Goal: Navigation & Orientation: Find specific page/section

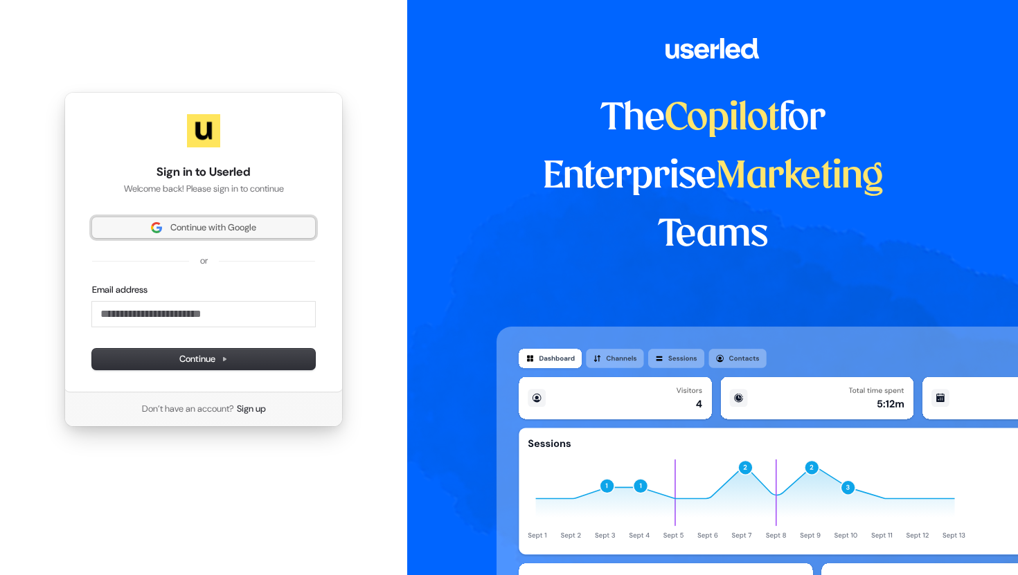
click at [230, 226] on span "Continue with Google" at bounding box center [213, 228] width 86 height 12
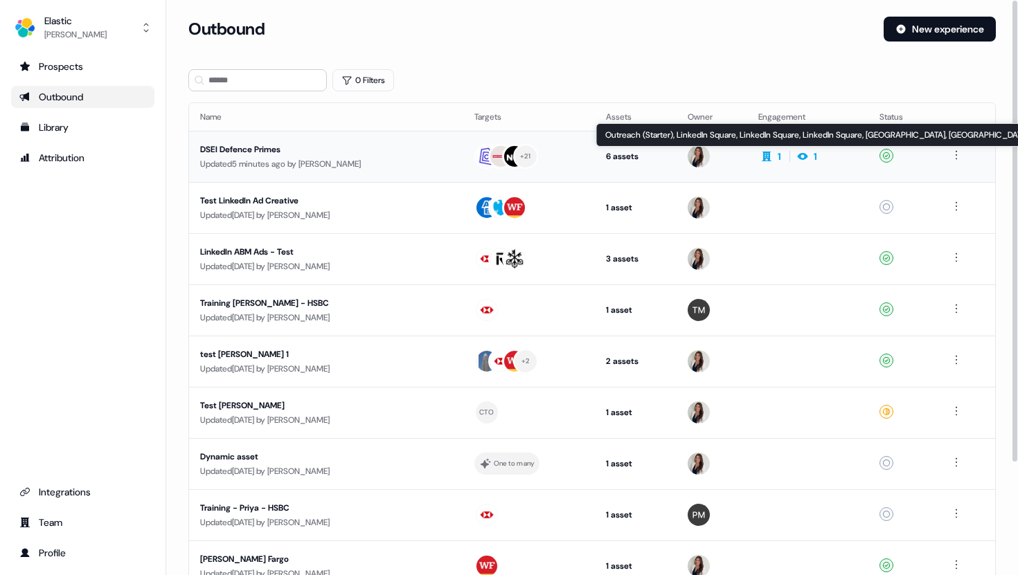
click at [632, 149] on td "6 assets Outreach (Starter), LinkedIn Square, LinkedIn Square, LinkedIn Square,…" at bounding box center [636, 156] width 82 height 51
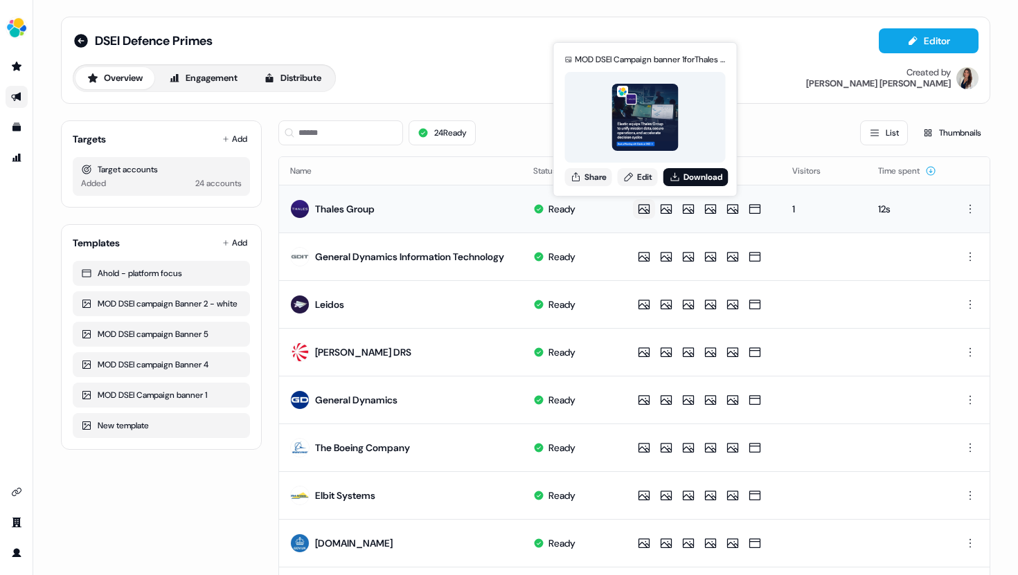
click at [645, 138] on img at bounding box center [644, 117] width 67 height 67
click at [647, 111] on img at bounding box center [644, 117] width 67 height 67
click at [643, 208] on icon at bounding box center [643, 209] width 11 height 10
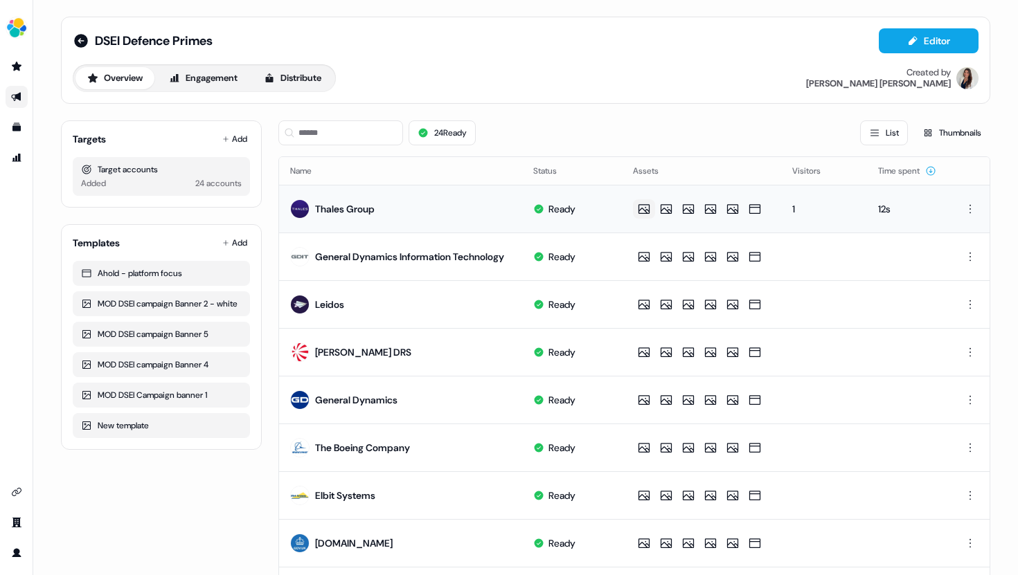
click at [643, 208] on icon at bounding box center [643, 209] width 11 height 10
click at [355, 206] on div "Thales Group" at bounding box center [345, 209] width 60 height 14
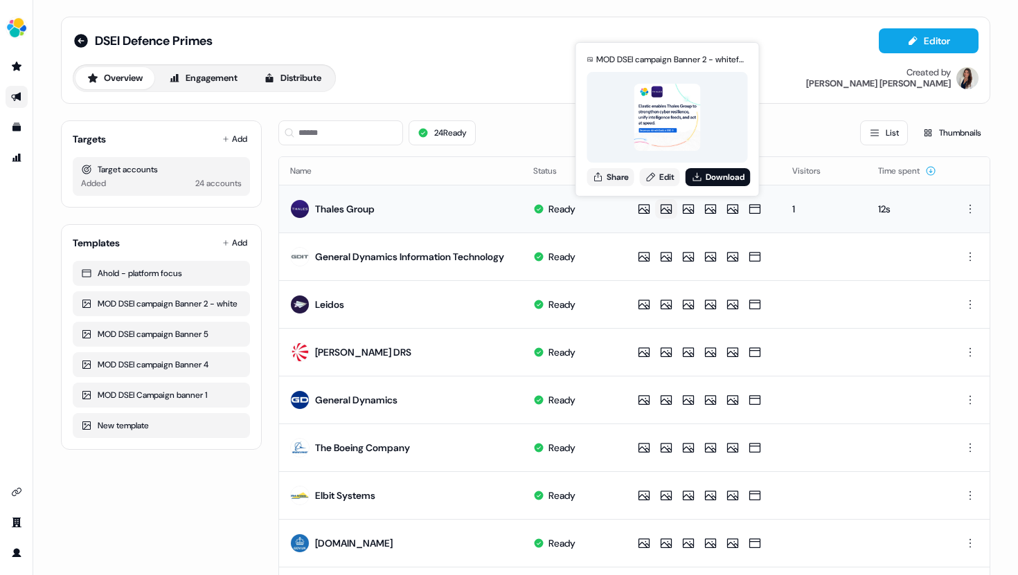
click at [658, 138] on img at bounding box center [666, 117] width 67 height 67
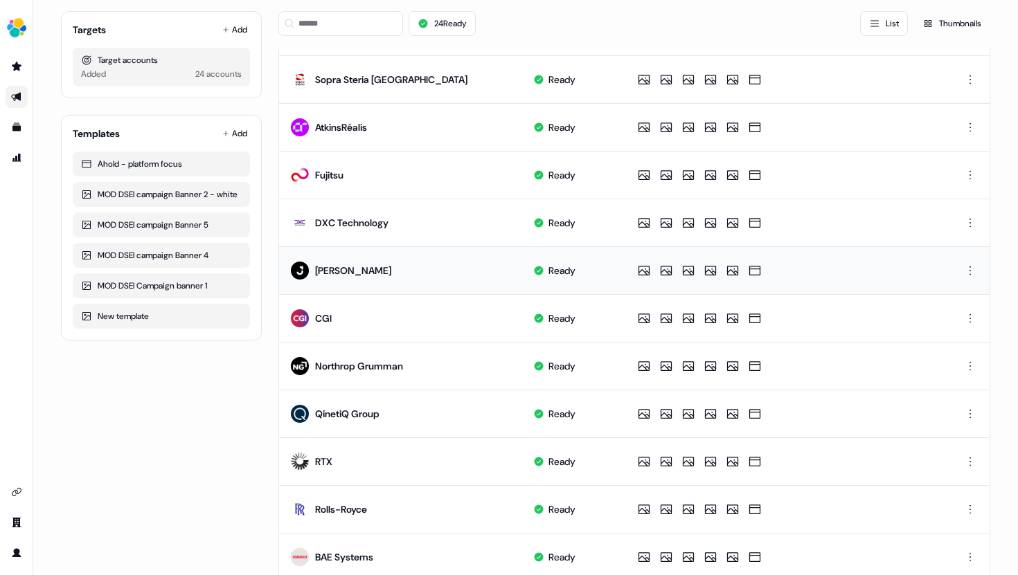
scroll to position [517, 0]
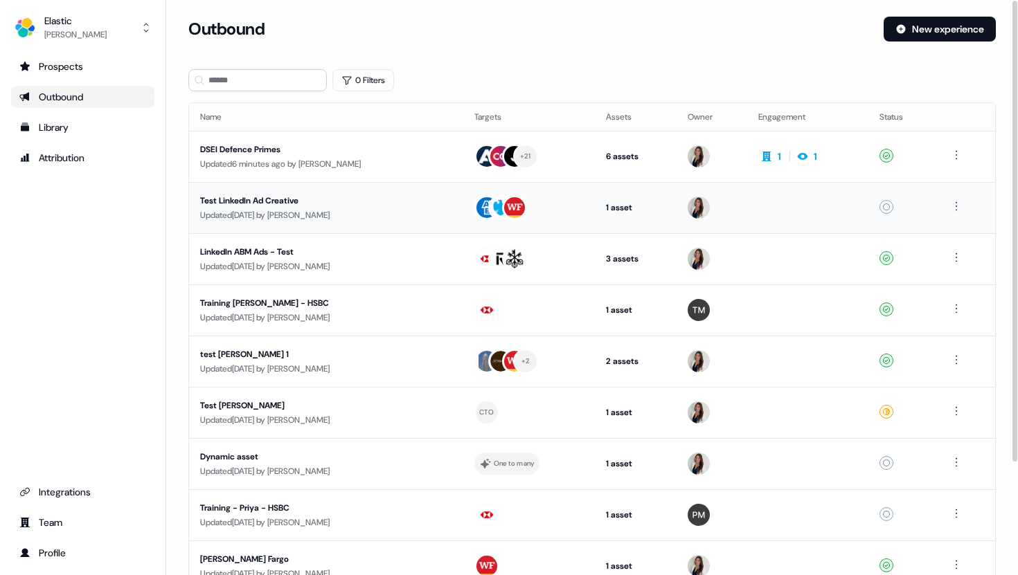
click at [382, 212] on div "Updated 7 days ago by Kelly Manrique" at bounding box center [326, 215] width 252 height 14
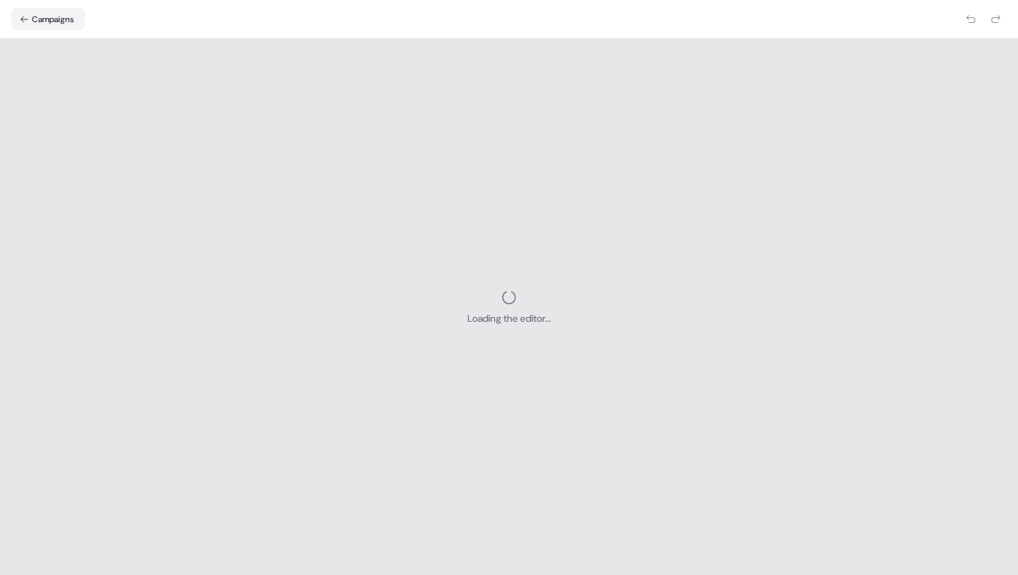
click at [382, 212] on div "Loading the editor..." at bounding box center [509, 307] width 1018 height 537
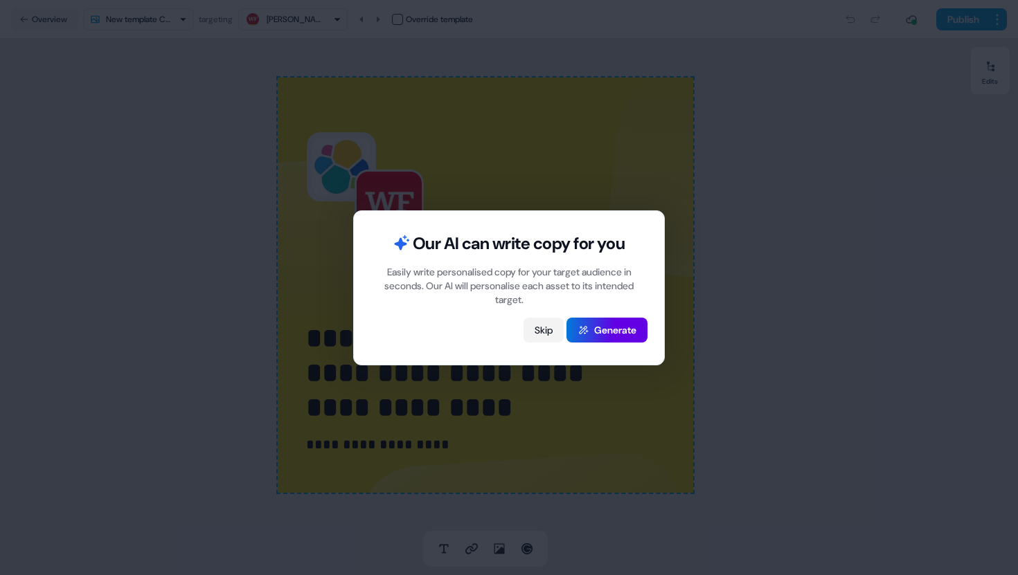
click at [544, 329] on button "Skip" at bounding box center [543, 330] width 40 height 25
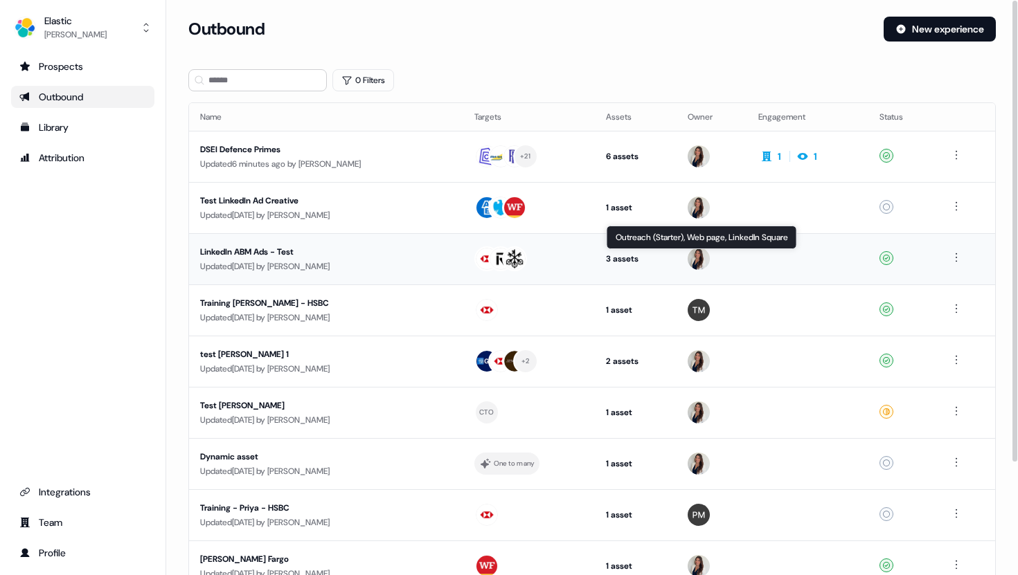
click at [620, 258] on div "3 assets" at bounding box center [636, 259] width 60 height 14
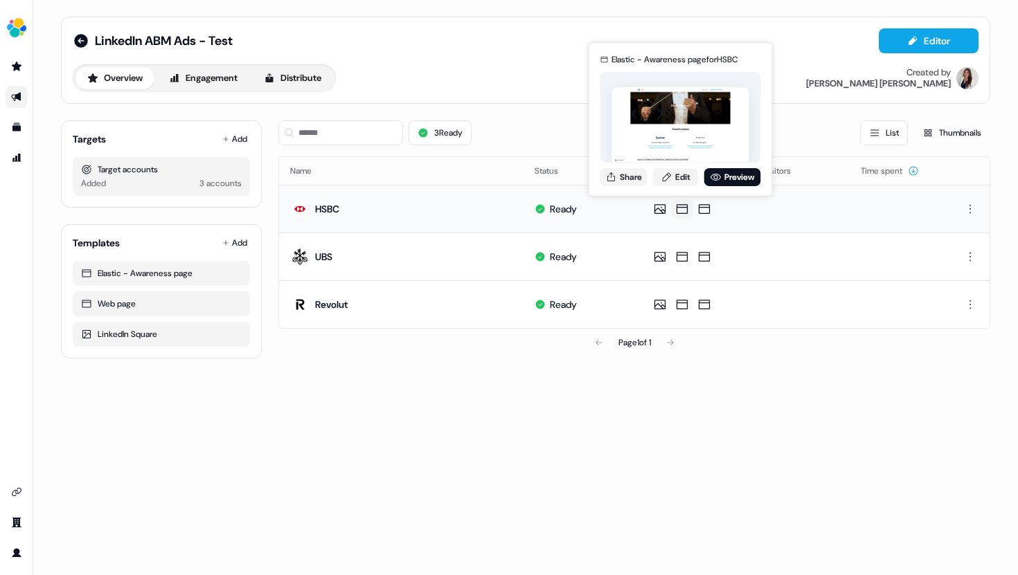
click at [681, 134] on img at bounding box center [680, 125] width 137 height 77
click at [717, 177] on icon at bounding box center [715, 177] width 11 height 11
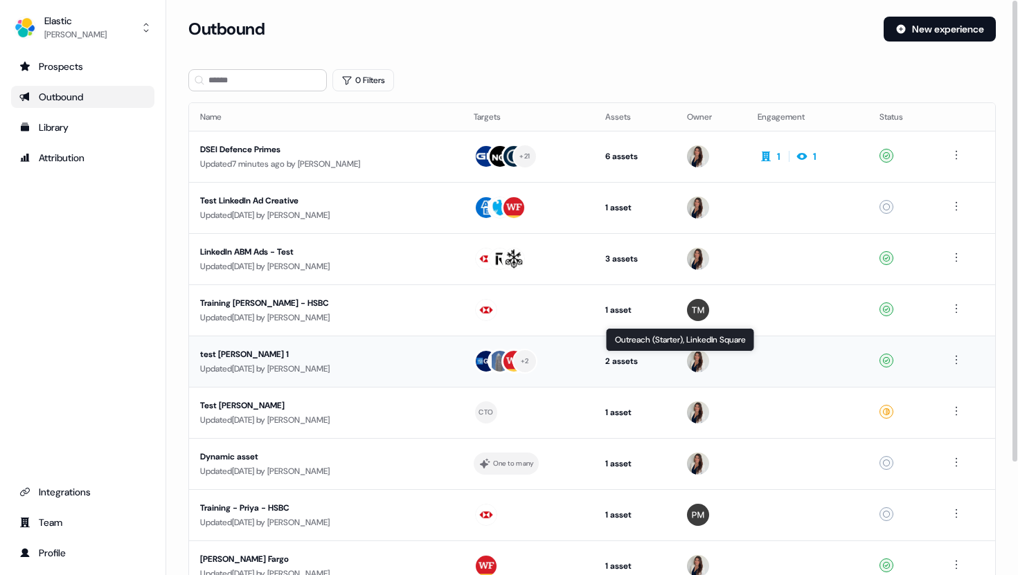
click at [615, 361] on div "2 assets" at bounding box center [635, 361] width 60 height 14
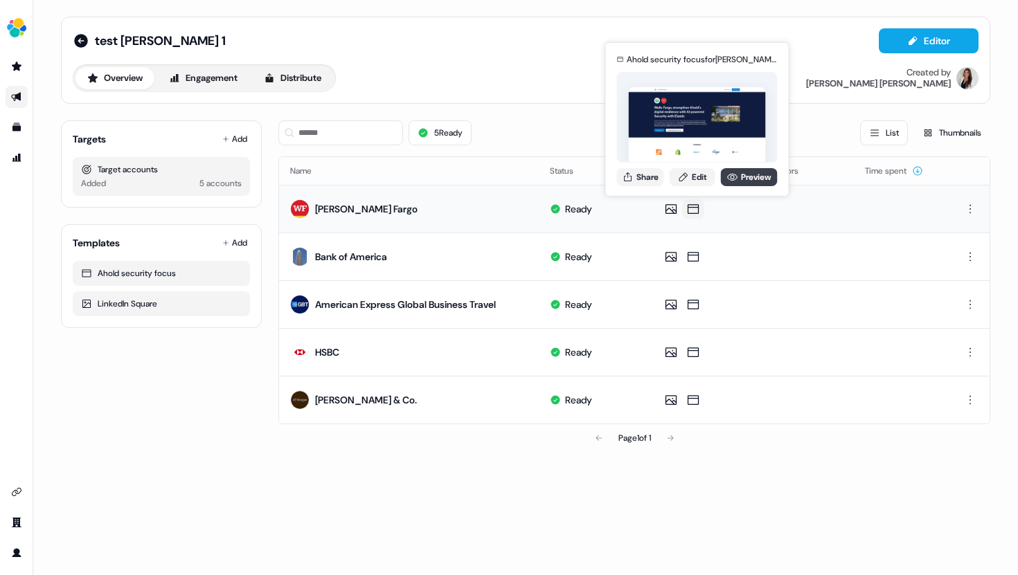
click at [734, 177] on icon at bounding box center [732, 177] width 11 height 11
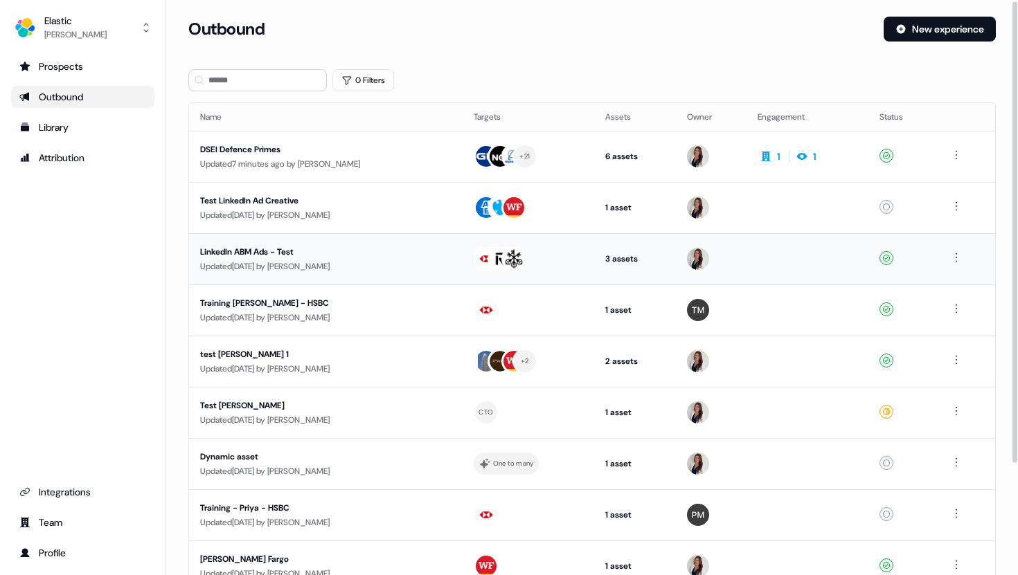
scroll to position [140, 0]
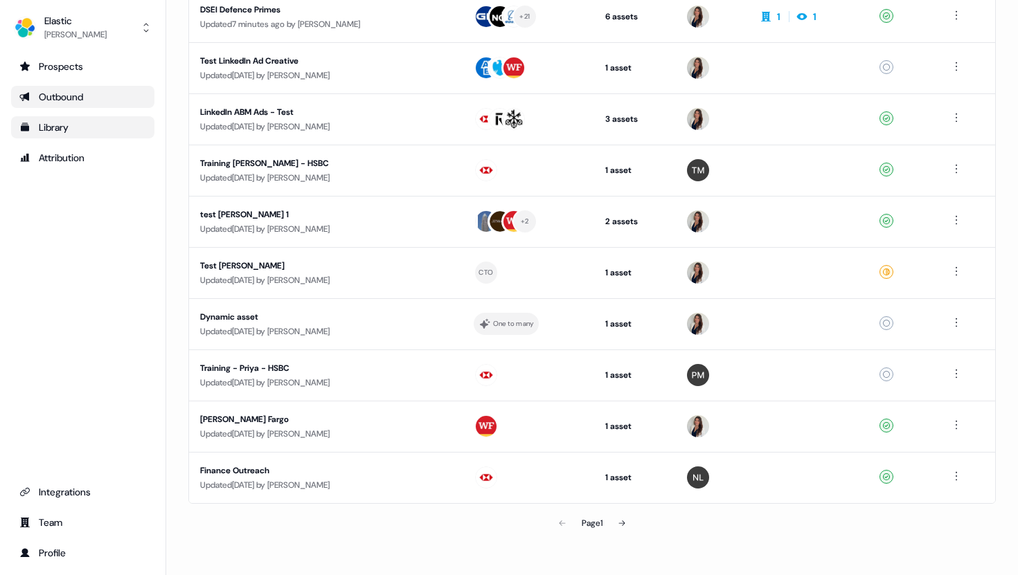
click at [62, 131] on div "Library" at bounding box center [82, 127] width 127 height 14
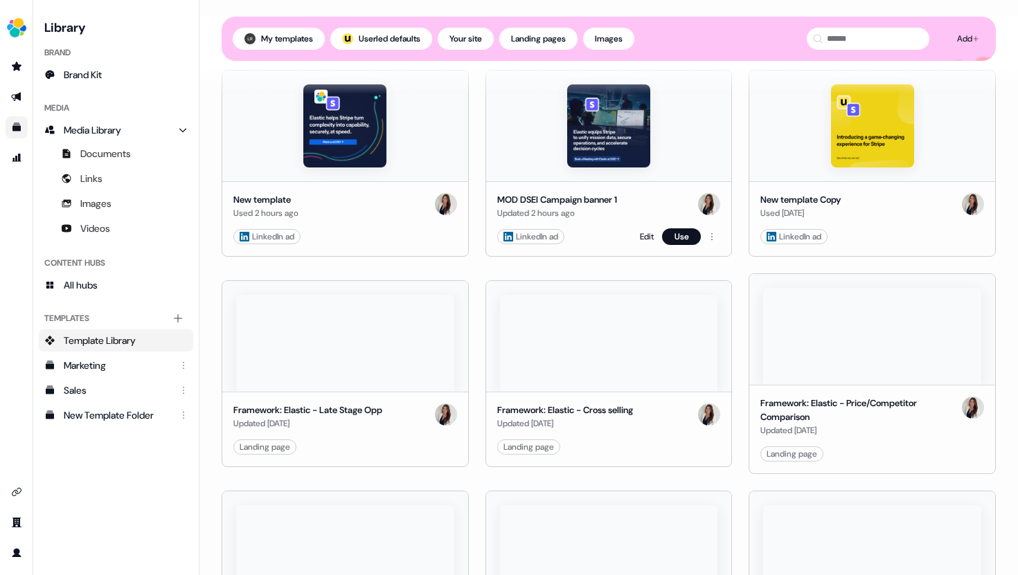
scroll to position [371, 0]
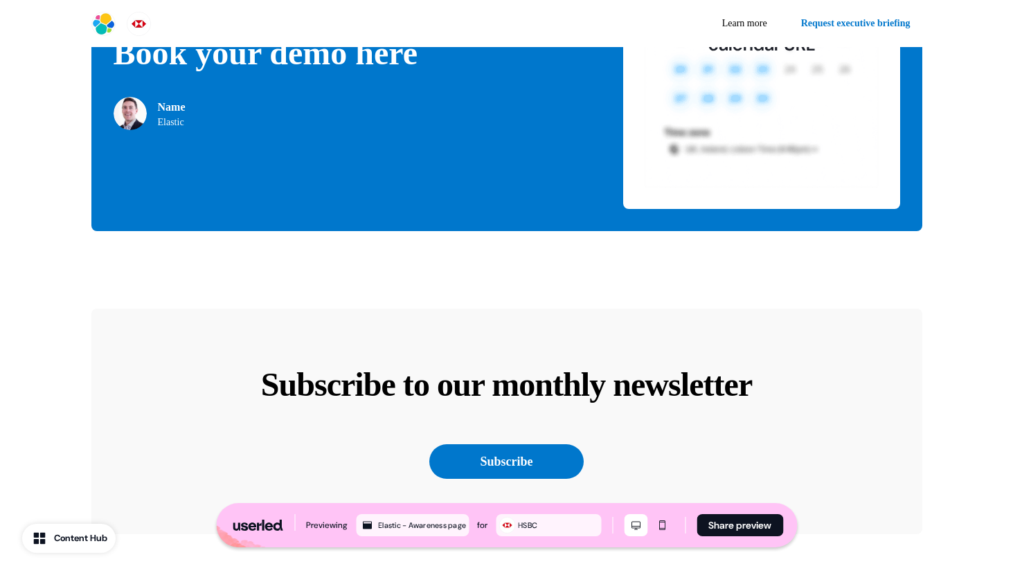
scroll to position [3401, 0]
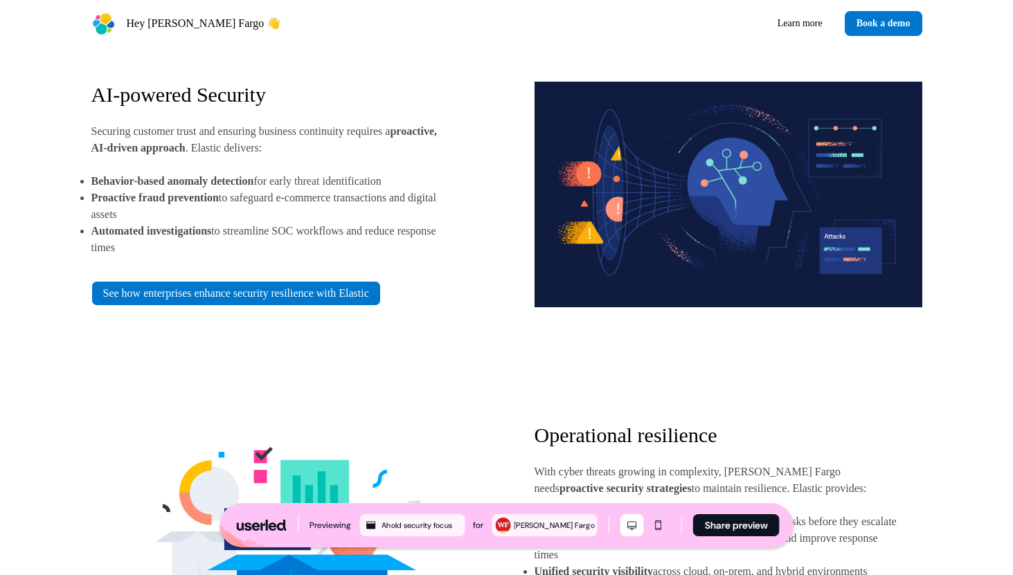
scroll to position [1857, 0]
